Goal: Task Accomplishment & Management: Use online tool/utility

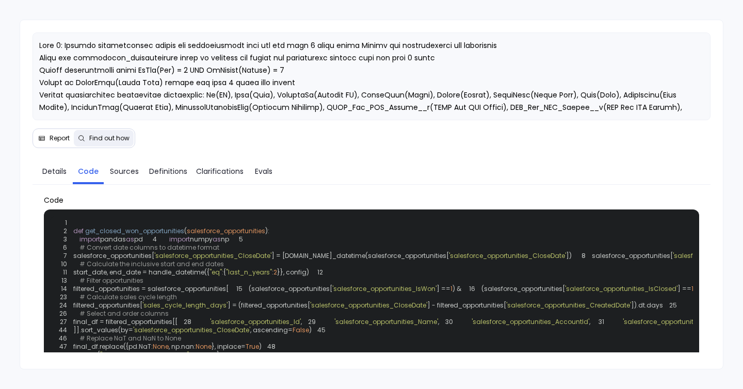
click at [55, 160] on div "Details Code Sources Definitions Clarifications Evals" at bounding box center [372, 170] width 679 height 28
click at [56, 177] on link "Details" at bounding box center [55, 172] width 36 height 22
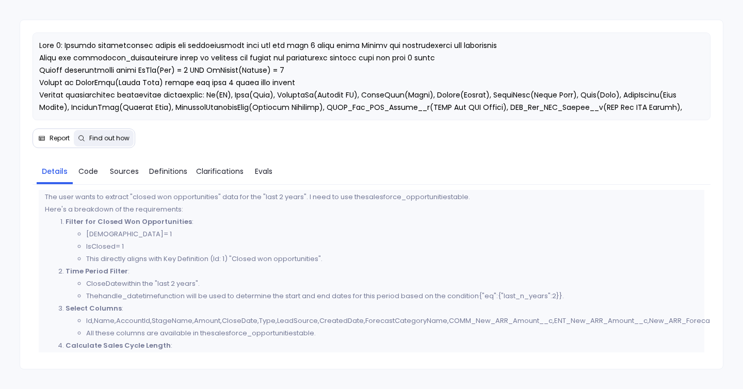
scroll to position [15, 0]
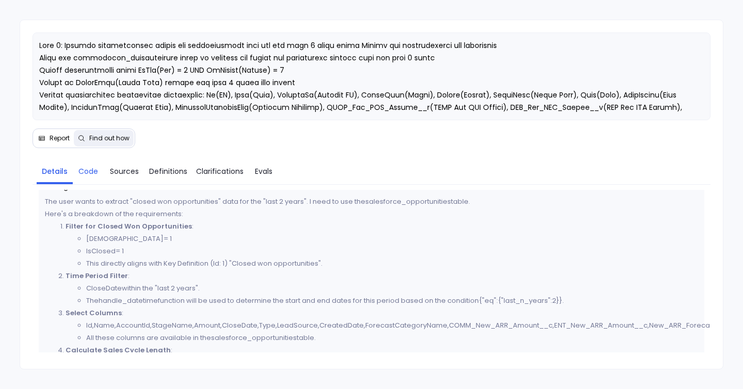
click at [92, 178] on link "Code" at bounding box center [88, 172] width 31 height 22
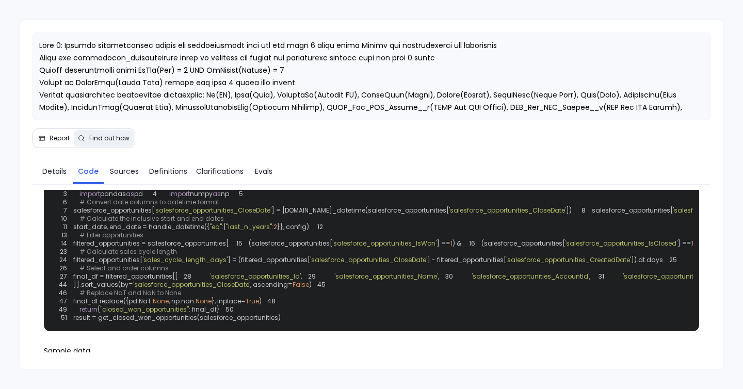
scroll to position [51, 0]
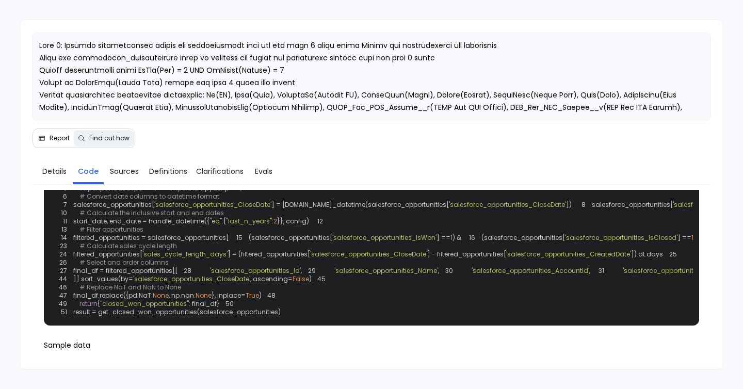
click at [74, 141] on button "Find out how" at bounding box center [104, 138] width 60 height 17
click at [57, 141] on span "Report" at bounding box center [60, 138] width 20 height 8
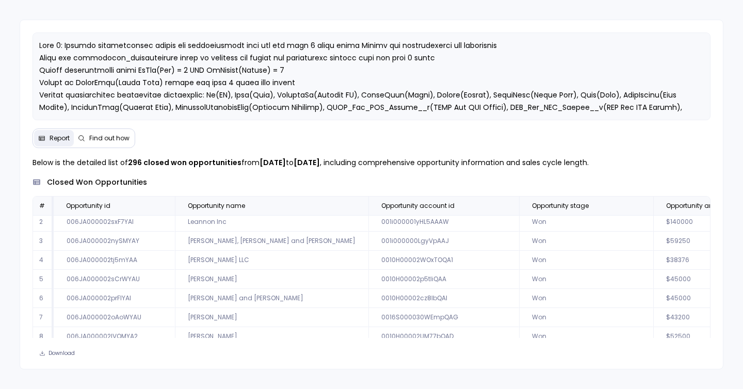
scroll to position [0, 0]
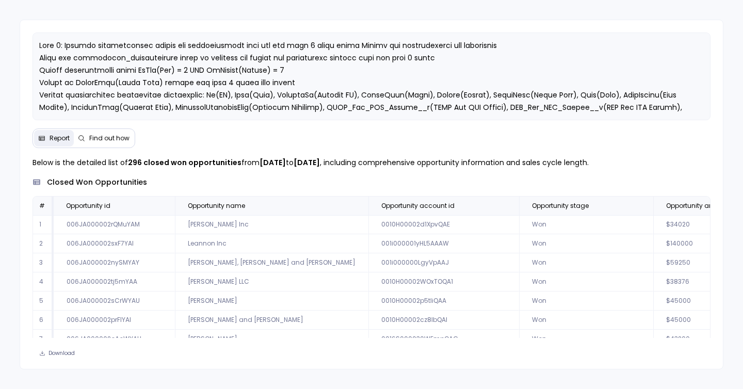
click at [105, 140] on span "Find out how" at bounding box center [109, 138] width 40 height 8
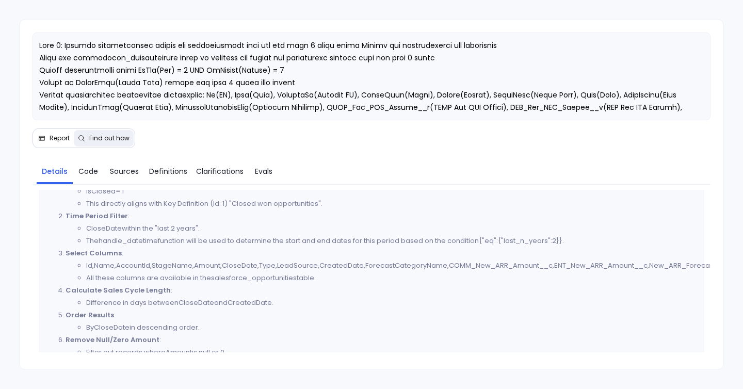
scroll to position [76, 0]
click at [86, 165] on link "Code" at bounding box center [88, 172] width 31 height 22
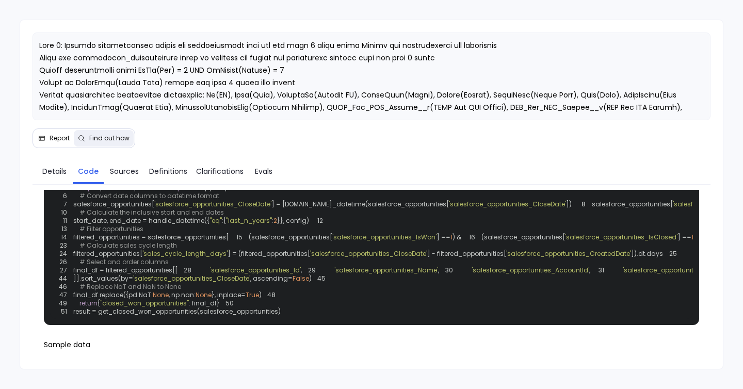
scroll to position [55, 0]
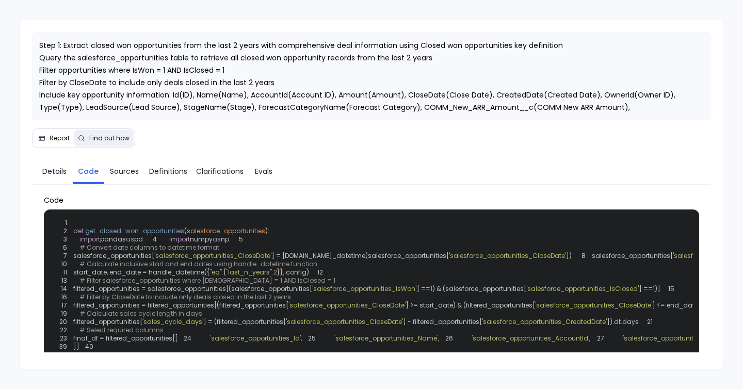
scroll to position [112, 0]
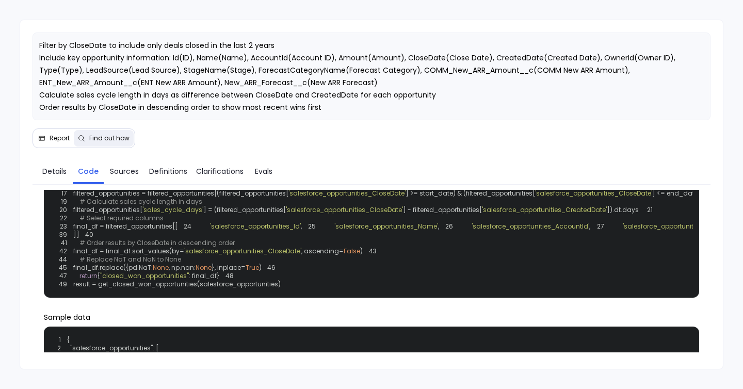
click at [54, 147] on div "Report Find out how" at bounding box center [84, 139] width 103 height 20
click at [54, 145] on button "Report" at bounding box center [54, 138] width 40 height 17
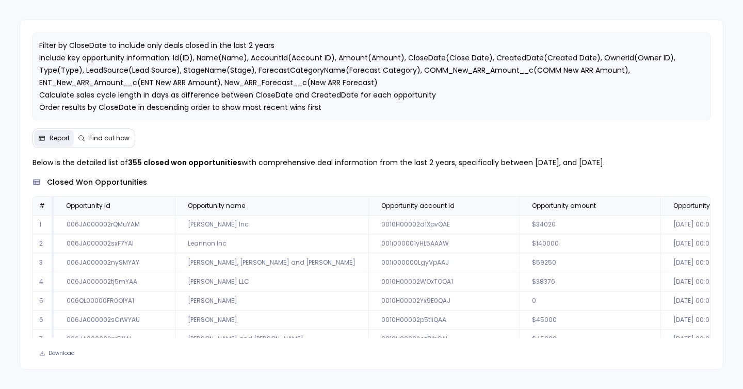
click at [100, 135] on span "Find out how" at bounding box center [109, 138] width 40 height 8
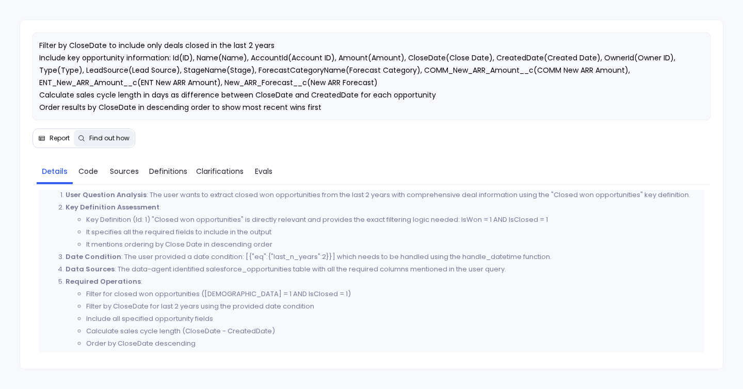
scroll to position [30, 0]
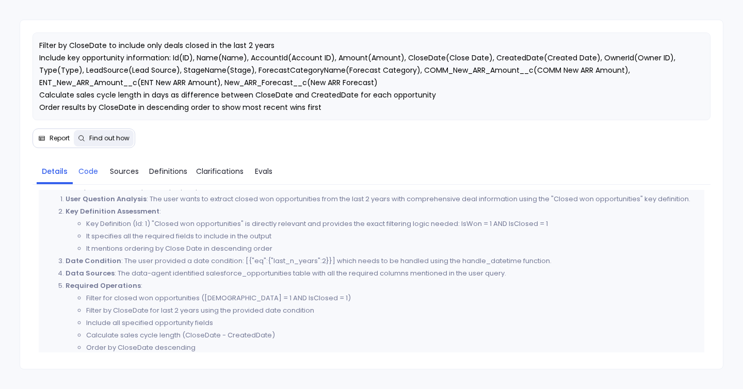
click at [81, 177] on link "Code" at bounding box center [88, 172] width 31 height 22
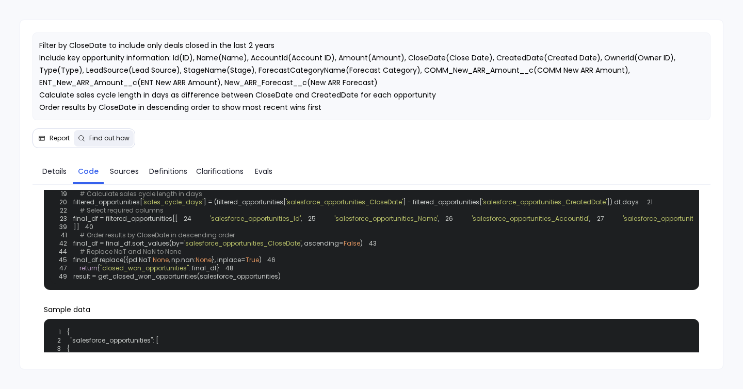
scroll to position [123, 0]
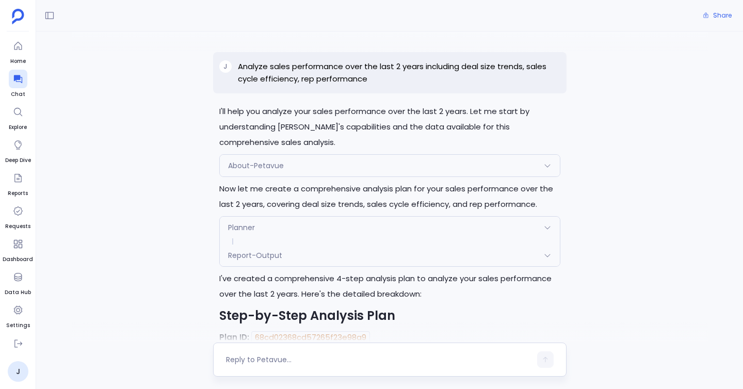
scroll to position [48, 0]
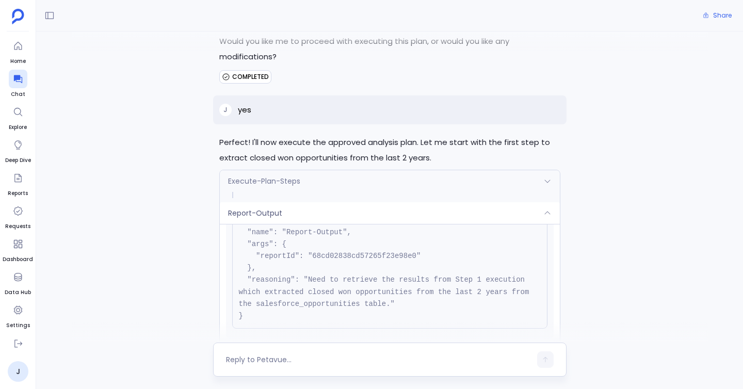
click at [258, 362] on textarea at bounding box center [378, 360] width 305 height 10
type textarea "can you create a report"
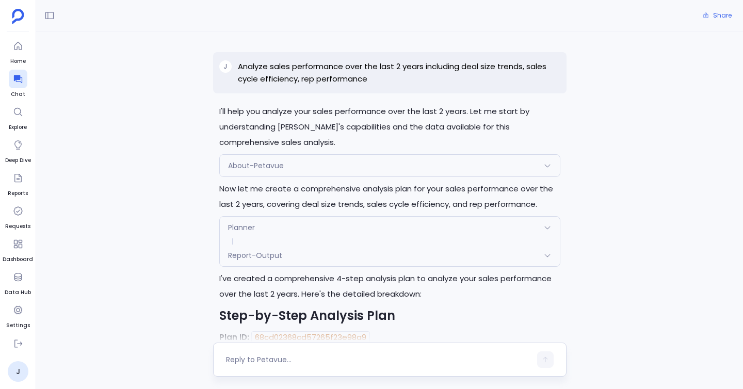
scroll to position [3864, 0]
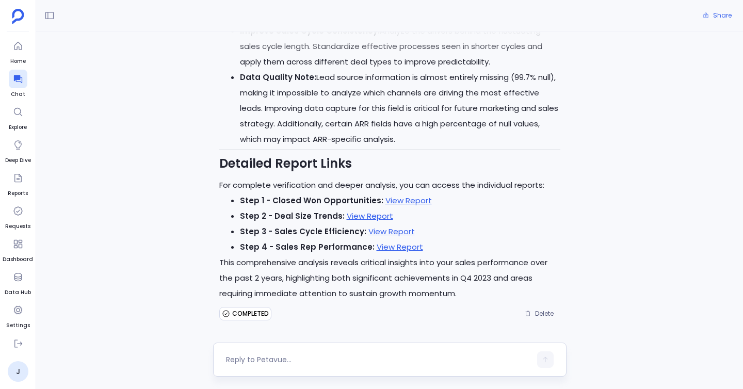
click at [271, 356] on textarea at bounding box center [378, 360] width 305 height 10
type textarea "can you create a report"
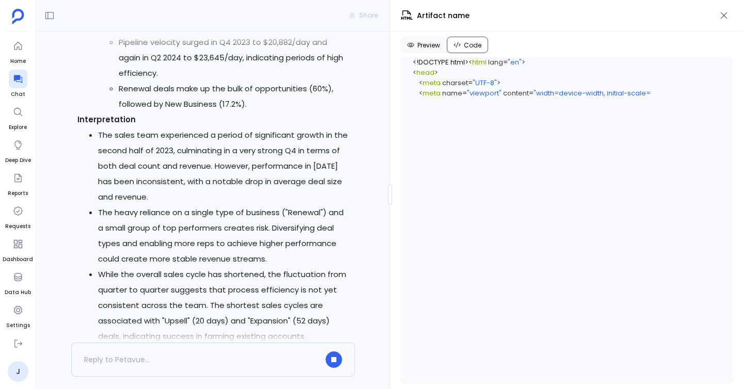
scroll to position [4733, 0]
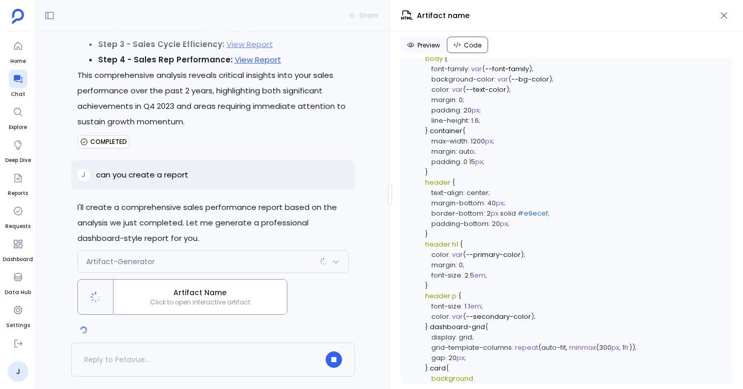
click at [296, 251] on div "Artifact-Generator" at bounding box center [213, 262] width 270 height 22
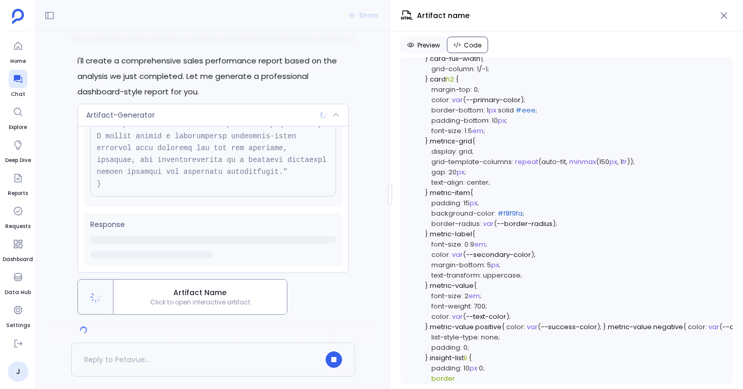
scroll to position [404, 0]
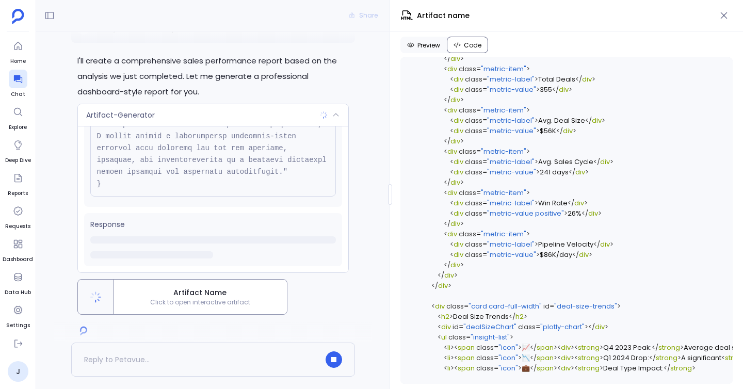
click at [336, 111] on icon at bounding box center [336, 115] width 8 height 8
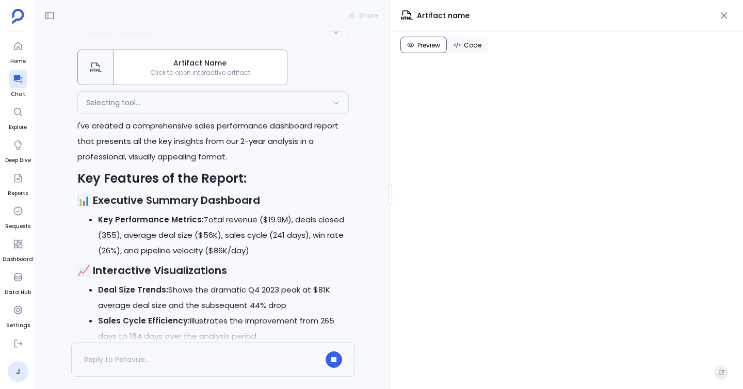
scroll to position [4923, 0]
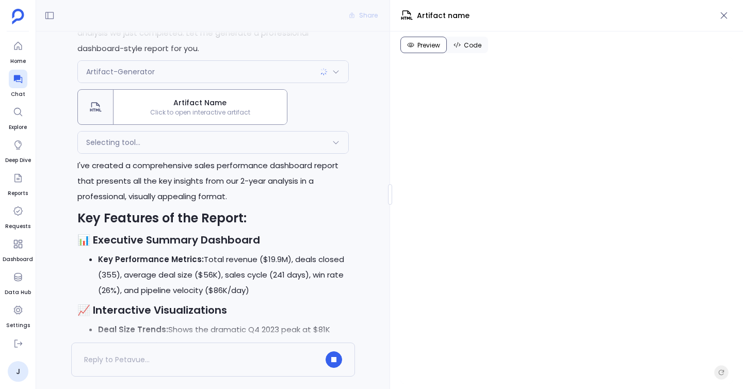
click at [244, 136] on div "Selecting tool..." at bounding box center [213, 143] width 270 height 22
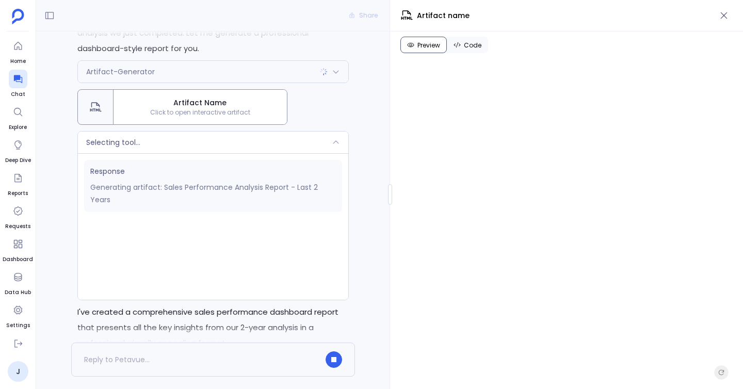
click at [245, 134] on div "Selecting tool..." at bounding box center [213, 143] width 270 height 22
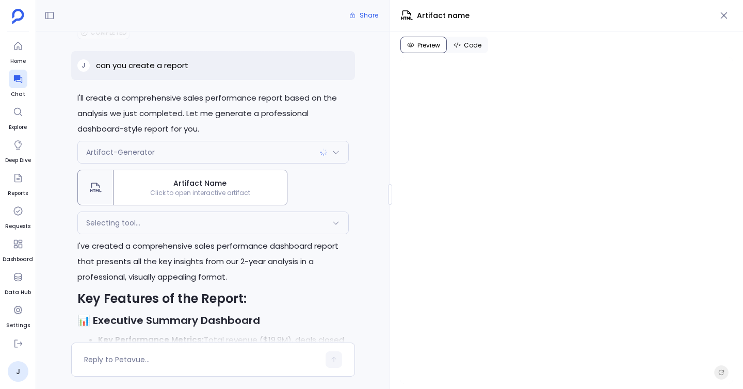
scroll to position [4838, 0]
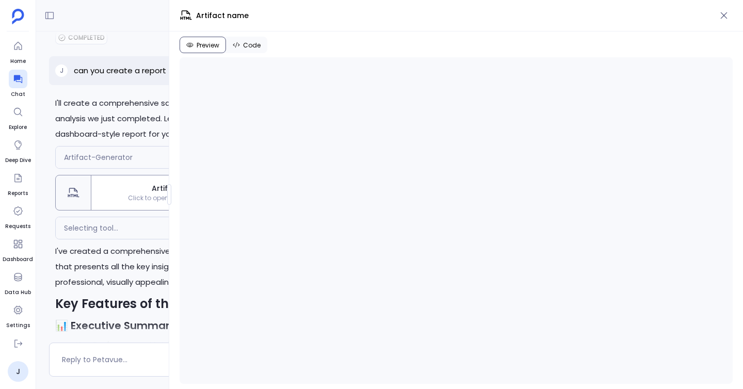
click at [167, 188] on div at bounding box center [169, 194] width 4 height 21
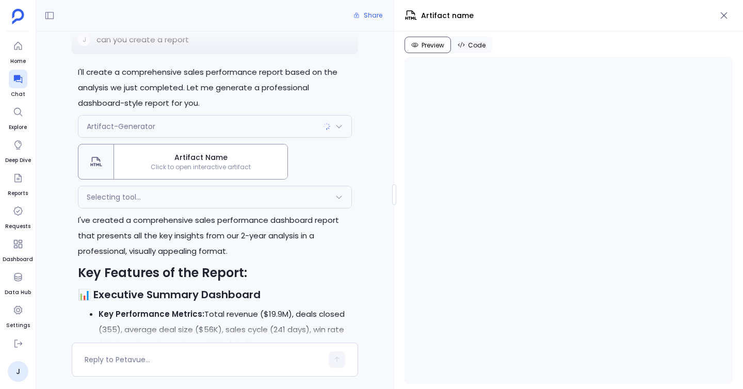
scroll to position [4729, 0]
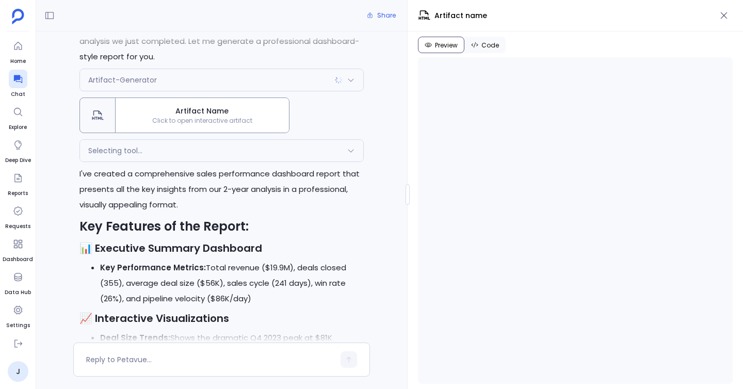
click at [409, 212] on div "Share j Analyze sales performance over the last 2 years including deal size tre…" at bounding box center [389, 194] width 707 height 389
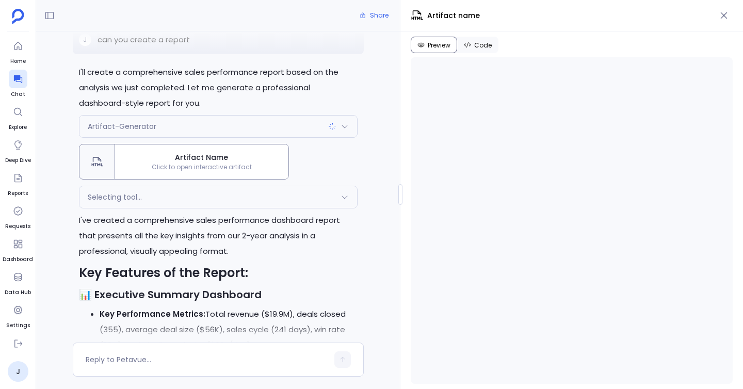
scroll to position [4838, 0]
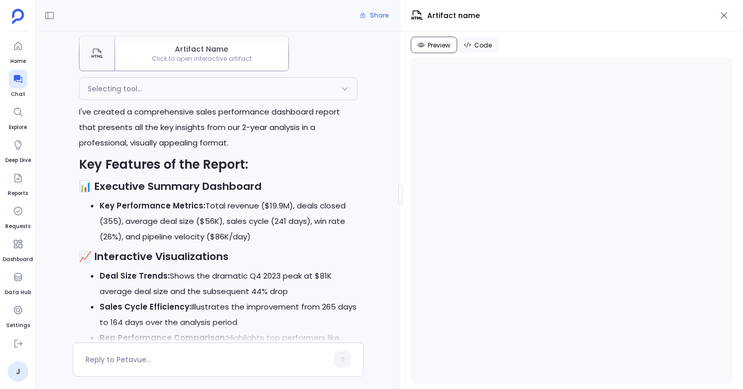
click at [249, 216] on div "Share j Analyze sales performance over the last 2 years including deal size tre…" at bounding box center [389, 194] width 707 height 389
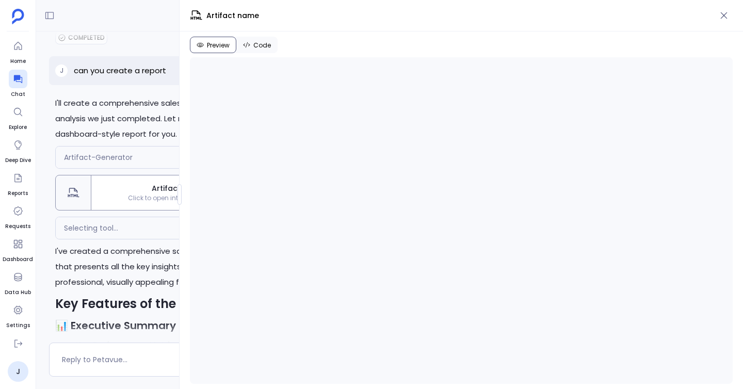
click at [178, 193] on div at bounding box center [180, 194] width 4 height 21
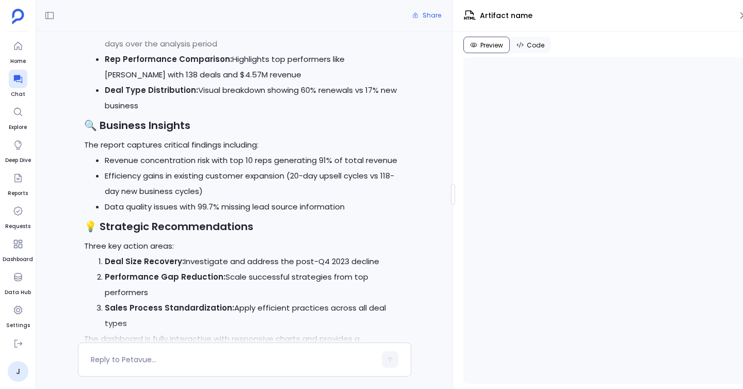
scroll to position [4373, 0]
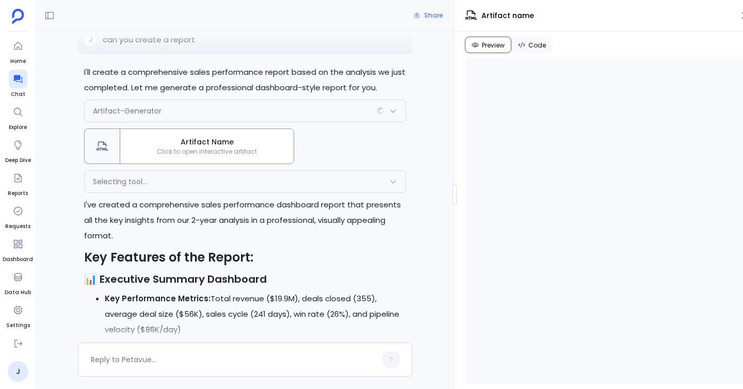
click at [453, 223] on div "Share j Analyze sales performance over the last 2 years including deal size tre…" at bounding box center [389, 194] width 707 height 389
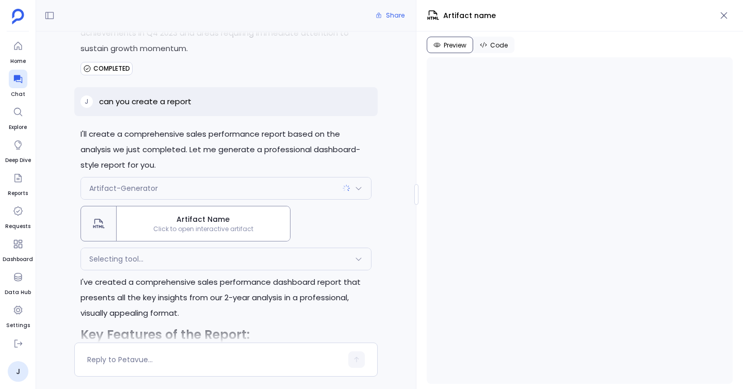
scroll to position [4652, 0]
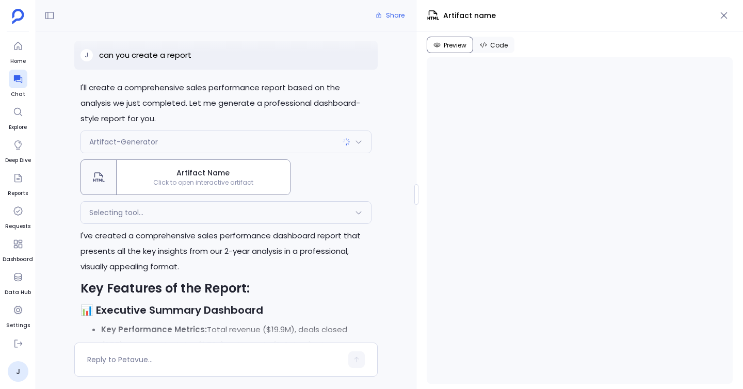
click at [416, 196] on div at bounding box center [417, 194] width 4 height 21
click at [489, 49] on button "Code" at bounding box center [493, 45] width 41 height 17
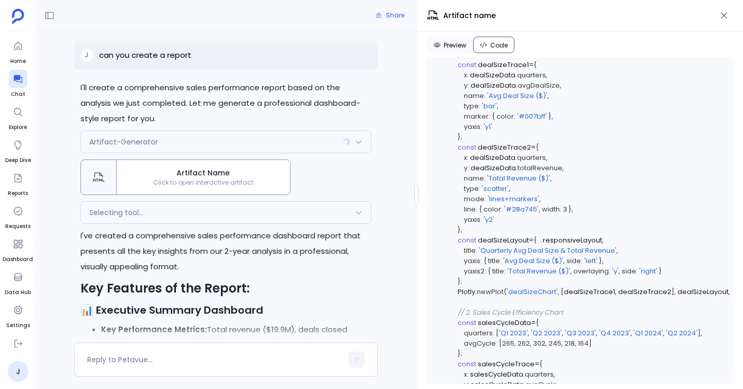
scroll to position [3248, 0]
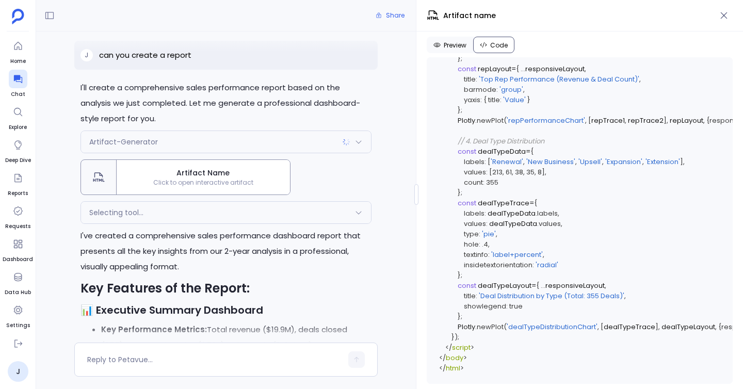
click at [455, 48] on span "Preview" at bounding box center [455, 45] width 23 height 8
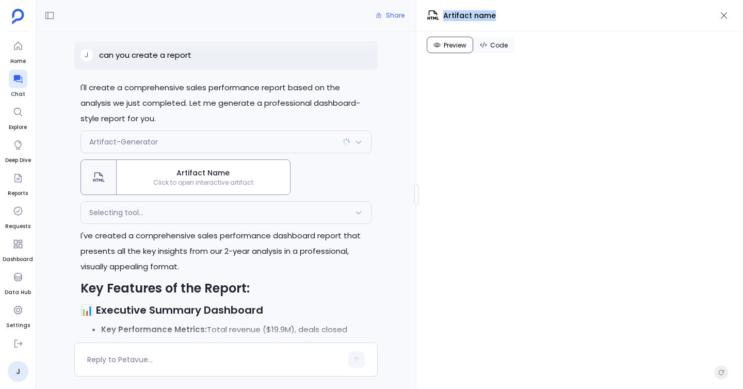
drag, startPoint x: 440, startPoint y: 15, endPoint x: 520, endPoint y: 15, distance: 80.0
click at [520, 15] on span "Artifact name" at bounding box center [571, 15] width 289 height 12
click at [721, 21] on button "button" at bounding box center [724, 16] width 18 height 18
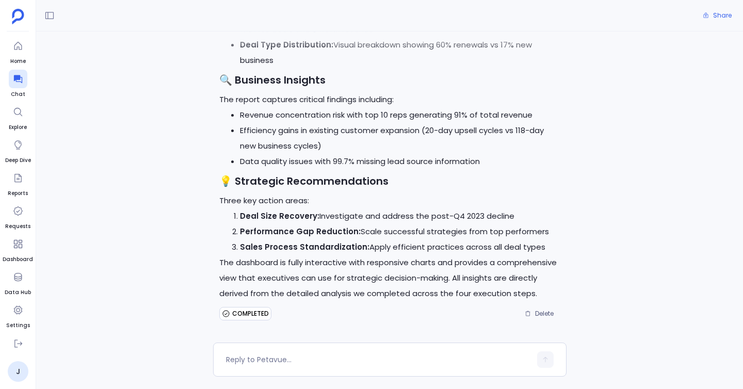
scroll to position [4573, 0]
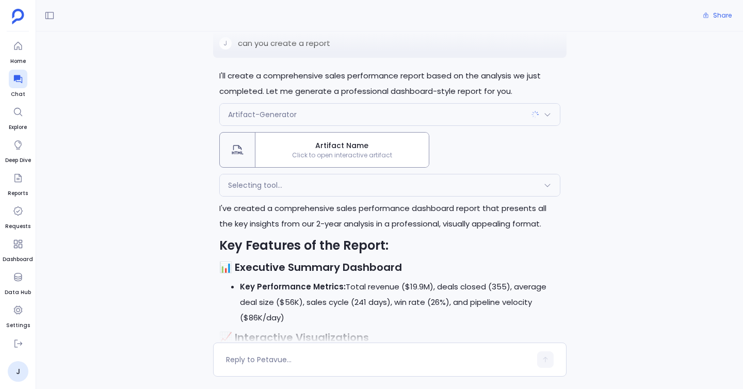
click at [386, 153] on span "Click to open interactive artifact" at bounding box center [342, 155] width 173 height 8
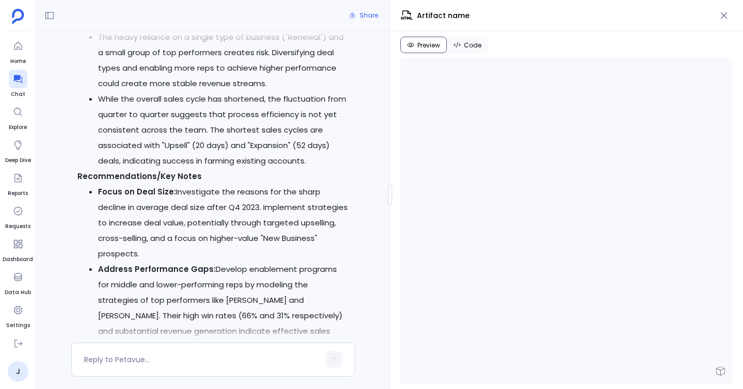
scroll to position [4828, 0]
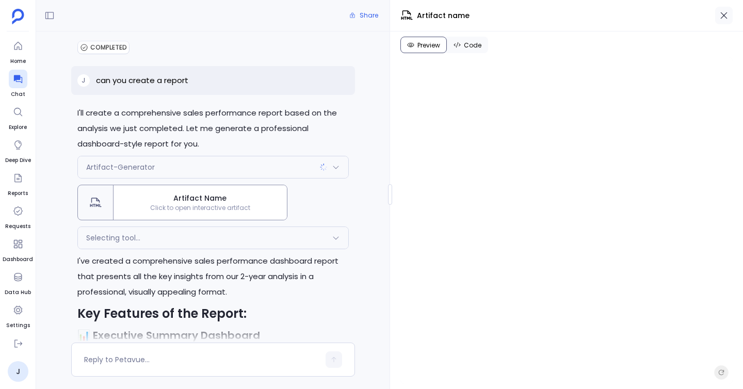
click at [727, 14] on icon "button" at bounding box center [724, 15] width 10 height 10
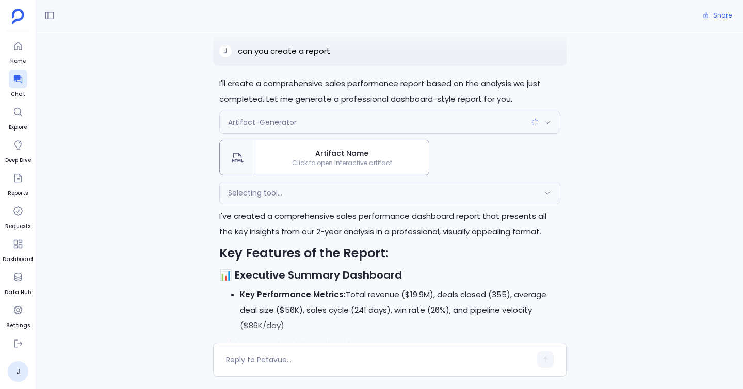
scroll to position [4091, 0]
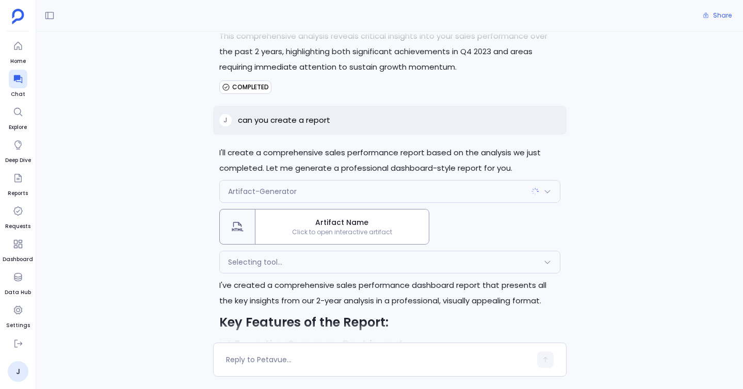
drag, startPoint x: 294, startPoint y: 224, endPoint x: 462, endPoint y: 228, distance: 167.8
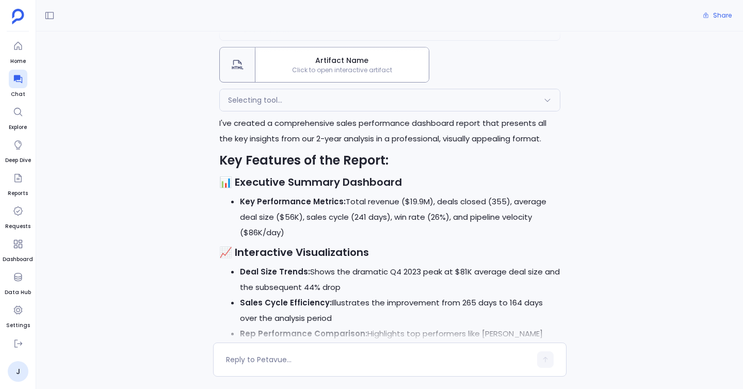
scroll to position [4160, 0]
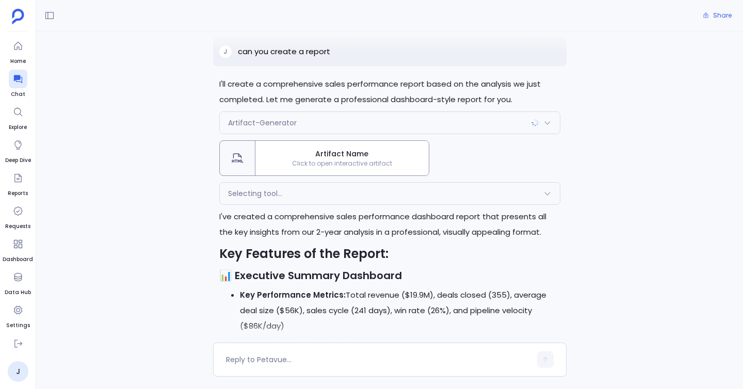
click at [295, 200] on div "Selecting tool..." at bounding box center [390, 194] width 340 height 22
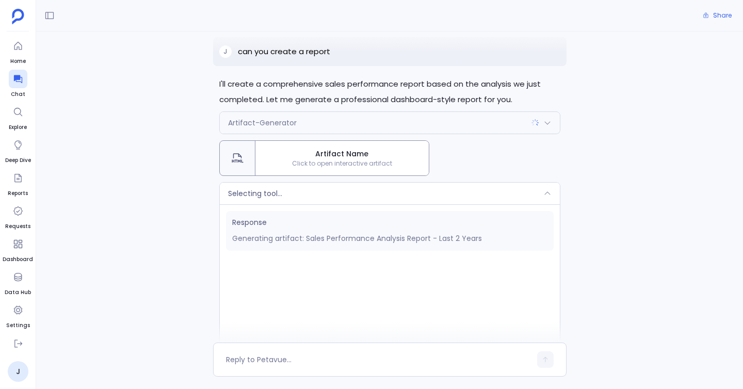
click at [295, 200] on div "Selecting tool..." at bounding box center [390, 194] width 340 height 22
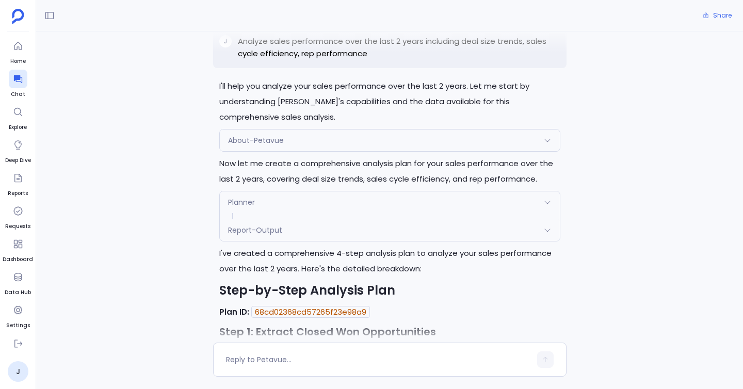
scroll to position [0, 0]
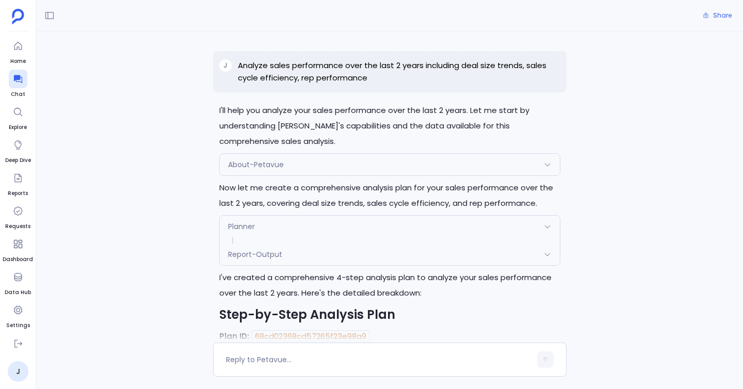
click at [332, 261] on div "Report-Output" at bounding box center [390, 255] width 340 height 22
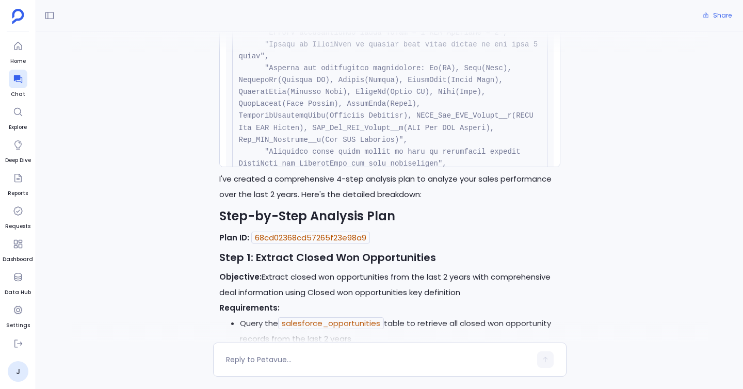
scroll to position [245, 0]
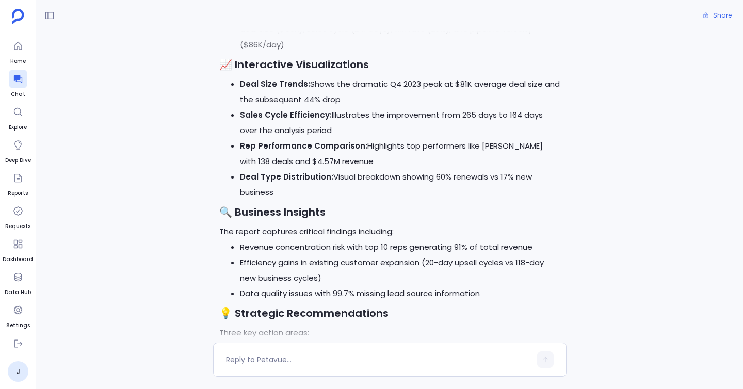
scroll to position [4581, 0]
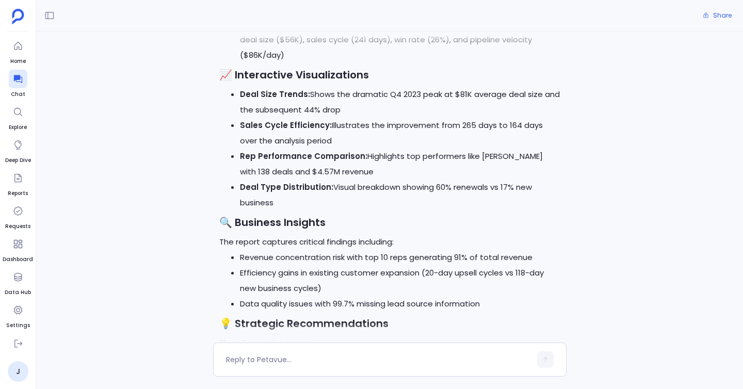
drag, startPoint x: 247, startPoint y: 226, endPoint x: 261, endPoint y: 214, distance: 18.7
click at [248, 225] on strong "🔍 Business Insights" at bounding box center [272, 222] width 106 height 14
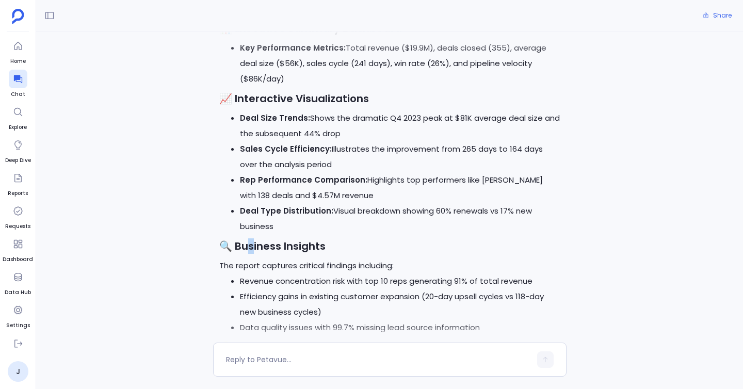
scroll to position [4555, 0]
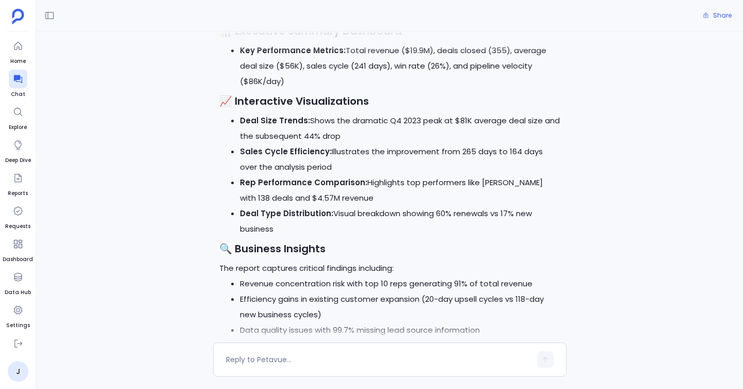
click at [237, 237] on div "I've created a comprehensive sales performance dashboard report that presents a…" at bounding box center [389, 217] width 341 height 506
click at [237, 250] on strong "🔍 Business Insights" at bounding box center [272, 249] width 106 height 14
drag, startPoint x: 237, startPoint y: 250, endPoint x: 345, endPoint y: 256, distance: 108.0
click at [346, 256] on h3 "🔍 Business Insights" at bounding box center [389, 248] width 341 height 15
click at [345, 256] on h3 "🔍 Business Insights" at bounding box center [389, 248] width 341 height 15
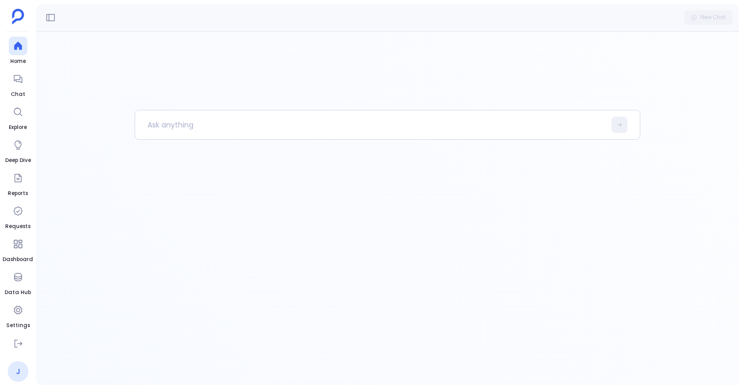
click at [22, 375] on link "J" at bounding box center [18, 371] width 21 height 21
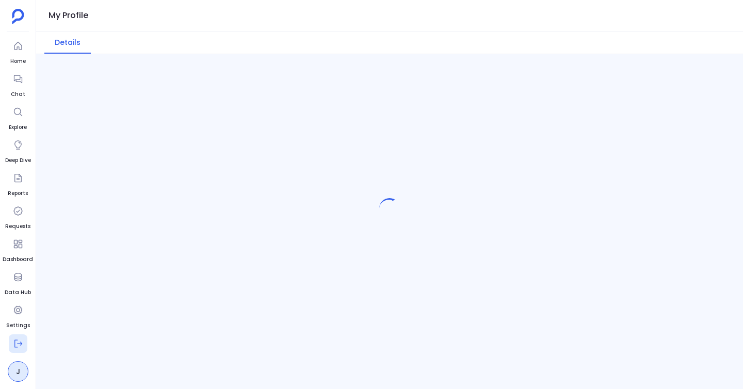
click at [17, 335] on button at bounding box center [18, 344] width 19 height 19
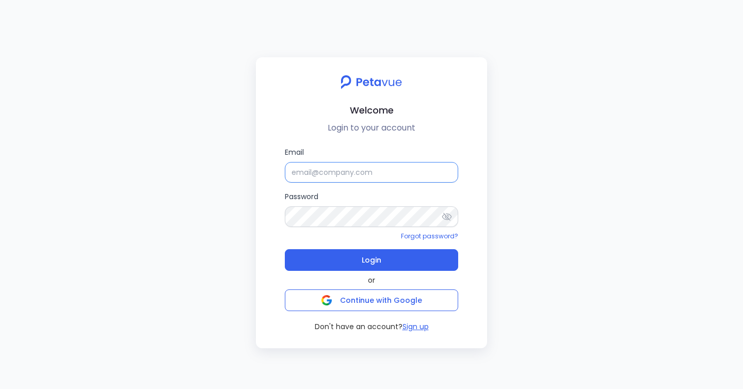
click at [325, 177] on input "Email" at bounding box center [371, 172] width 173 height 21
type input "[EMAIL_ADDRESS][DOMAIN_NAME]"
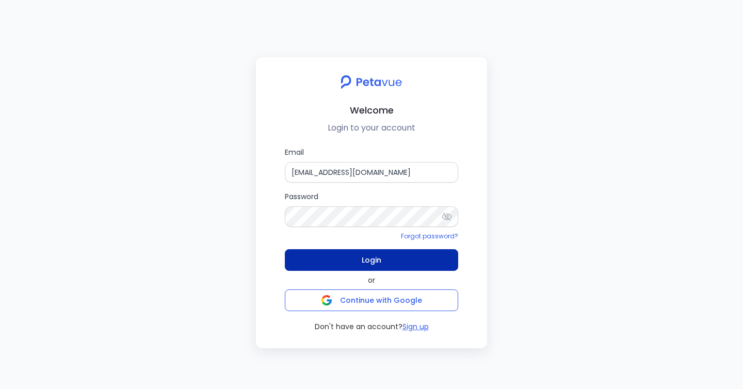
click at [395, 261] on button "Login" at bounding box center [371, 260] width 173 height 22
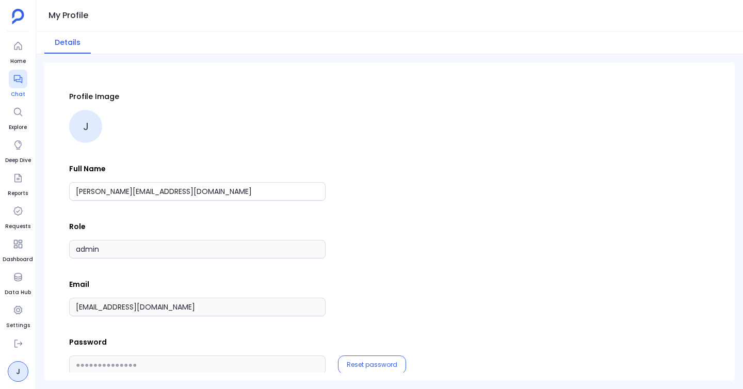
click at [22, 84] on icon at bounding box center [18, 79] width 10 height 10
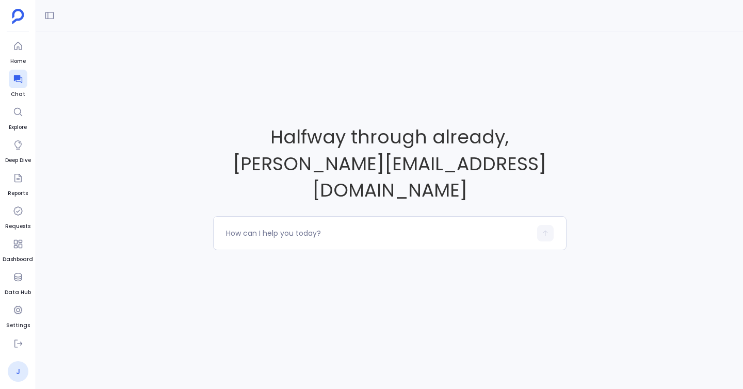
click at [12, 375] on link "J" at bounding box center [18, 371] width 21 height 21
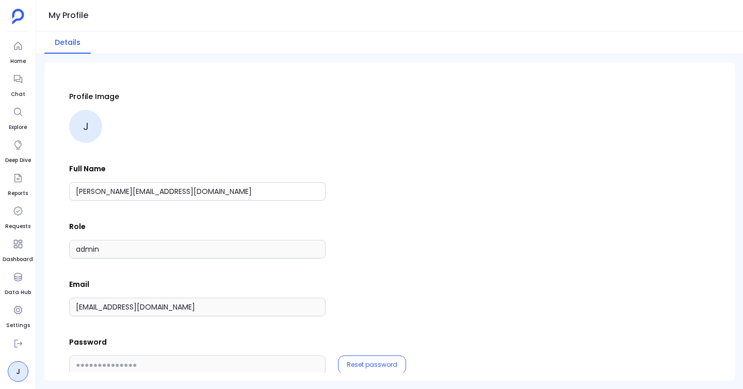
click at [37, 304] on div "Profile Image J Full Name jyotsana@petavue.com Role admin Email jyotsana2@petav…" at bounding box center [389, 221] width 707 height 335
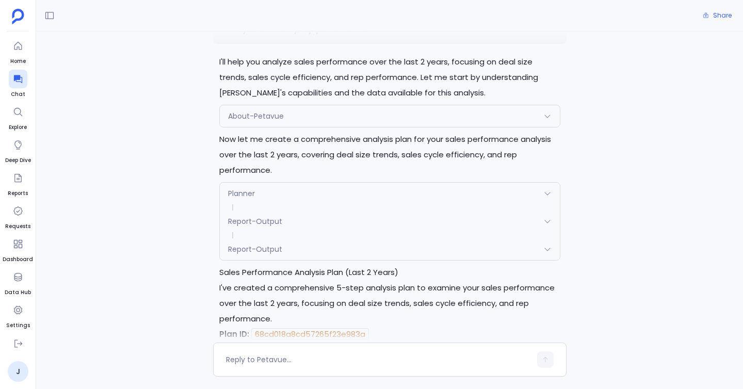
scroll to position [46, 0]
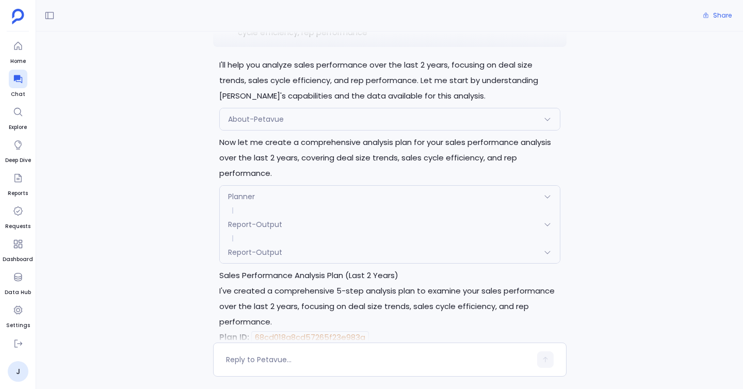
click at [279, 244] on div "Report-Output" at bounding box center [390, 253] width 340 height 22
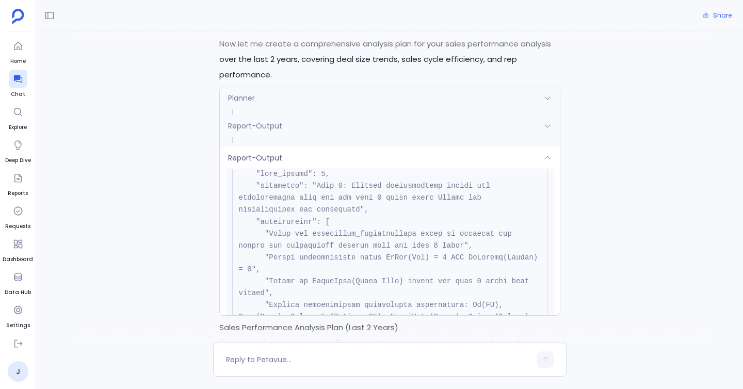
scroll to position [301, 0]
drag, startPoint x: 303, startPoint y: 274, endPoint x: 421, endPoint y: 277, distance: 118.8
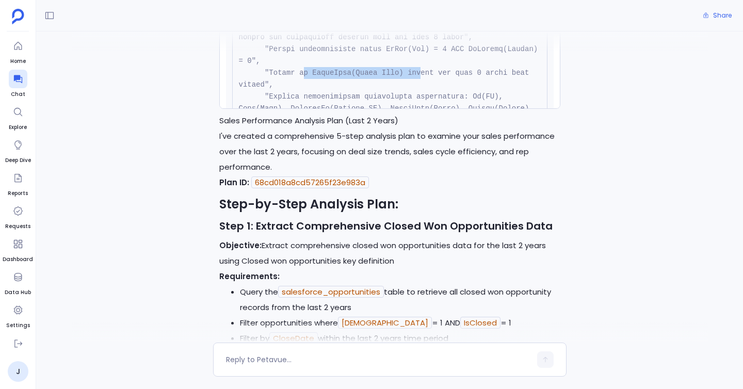
scroll to position [463, 0]
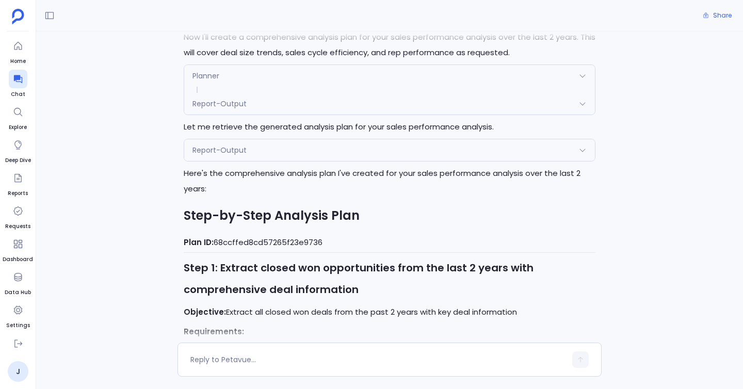
scroll to position [149, 0]
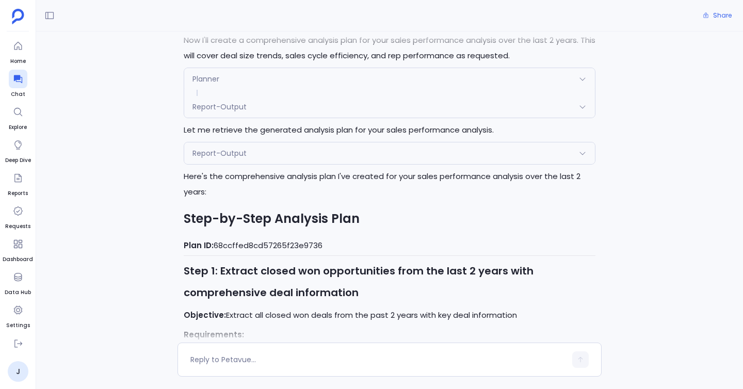
click at [205, 156] on span "Report-Output" at bounding box center [220, 153] width 54 height 10
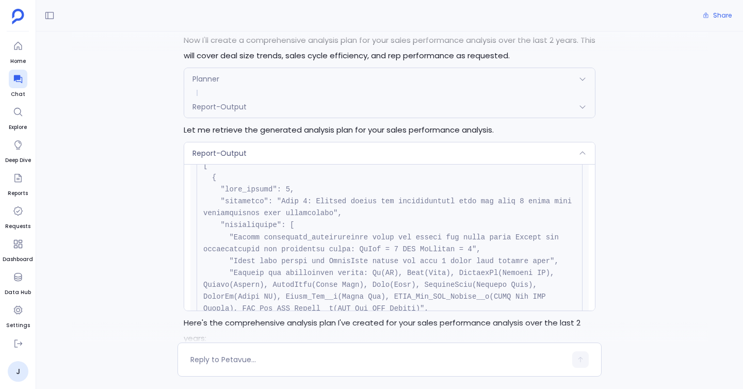
scroll to position [320, 0]
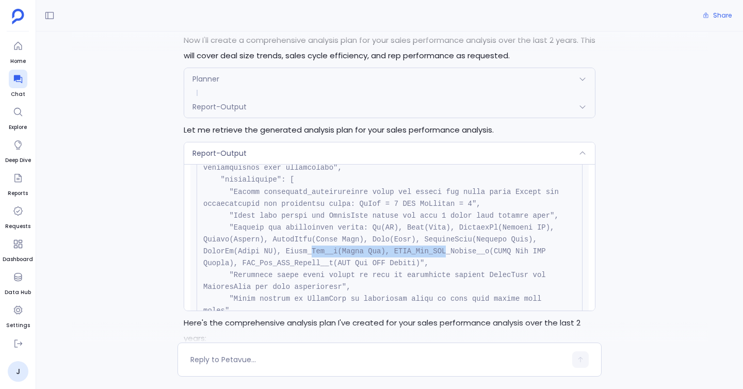
drag, startPoint x: 310, startPoint y: 256, endPoint x: 445, endPoint y: 255, distance: 134.7
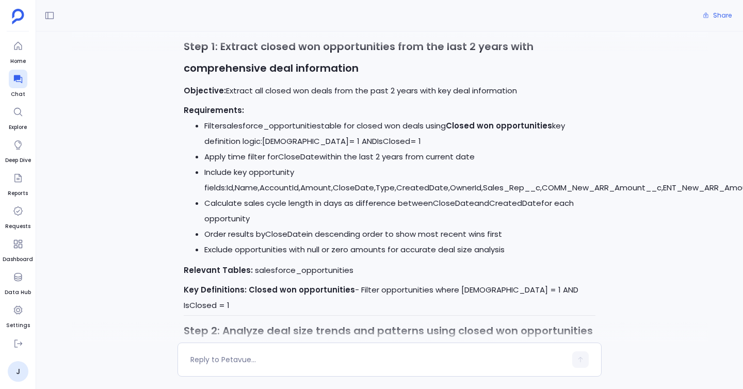
scroll to position [519, 0]
